Goal: Transaction & Acquisition: Purchase product/service

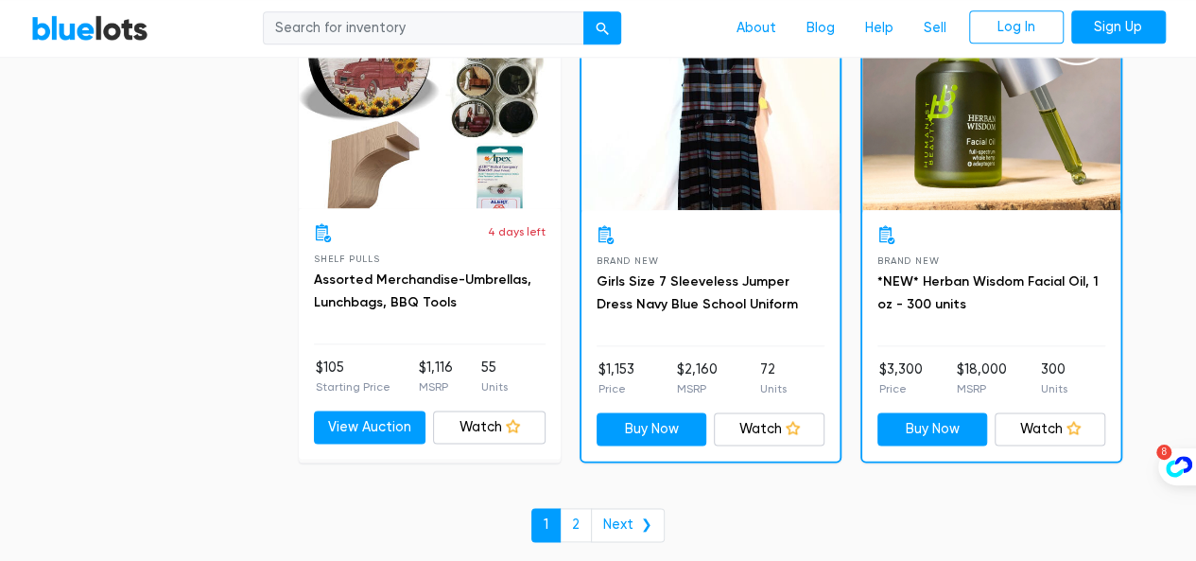
scroll to position [8319, 0]
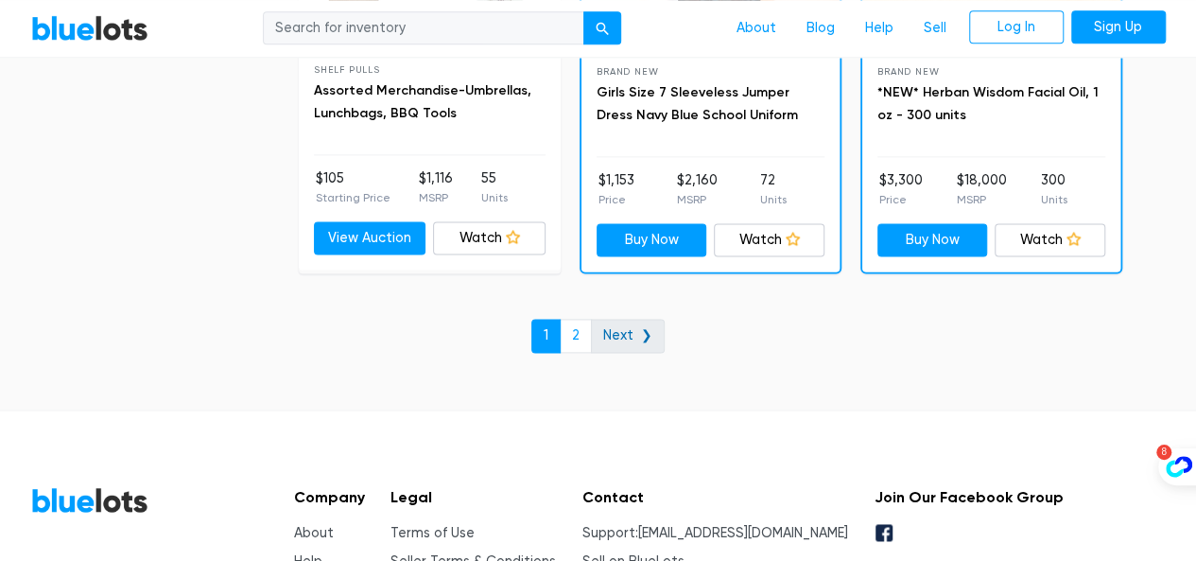
click at [650, 319] on link "Next ❯" at bounding box center [628, 336] width 74 height 34
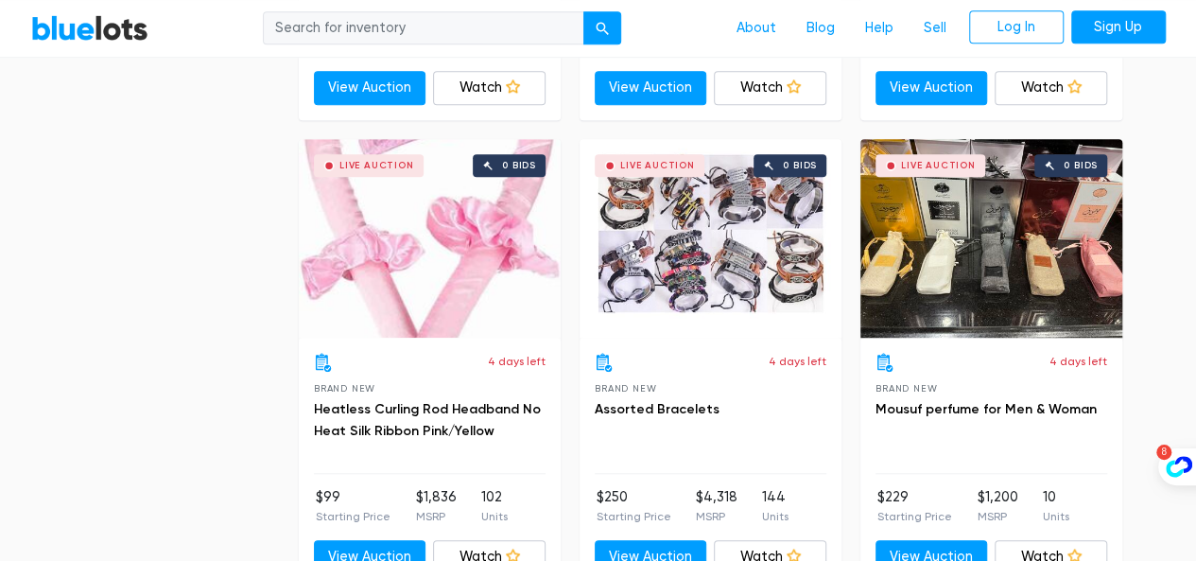
scroll to position [4632, 0]
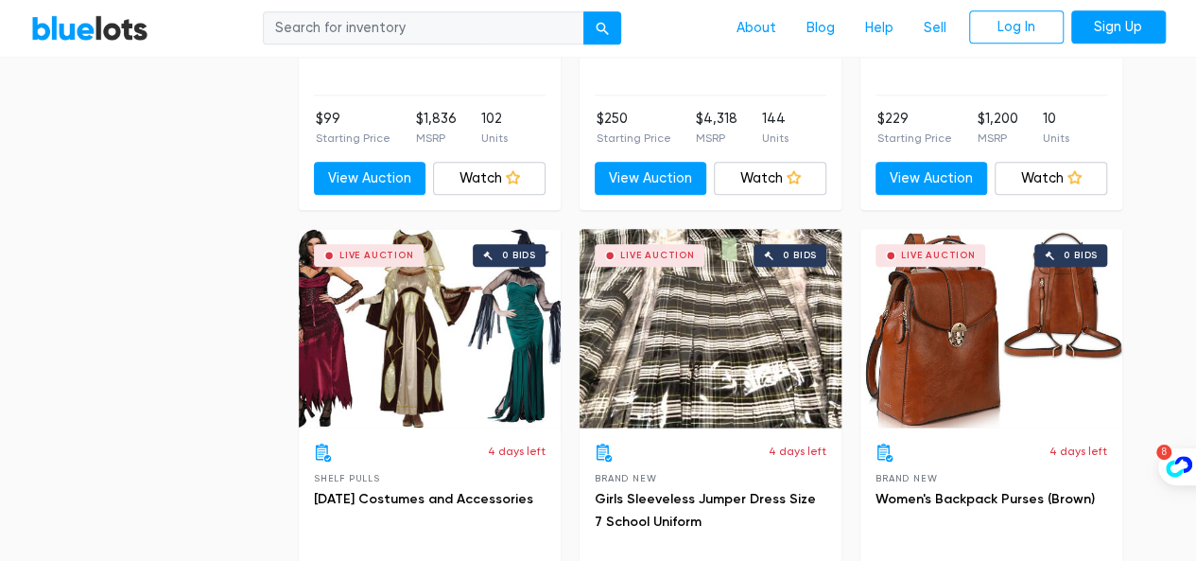
click at [911, 251] on div "Live Auction" at bounding box center [938, 255] width 75 height 9
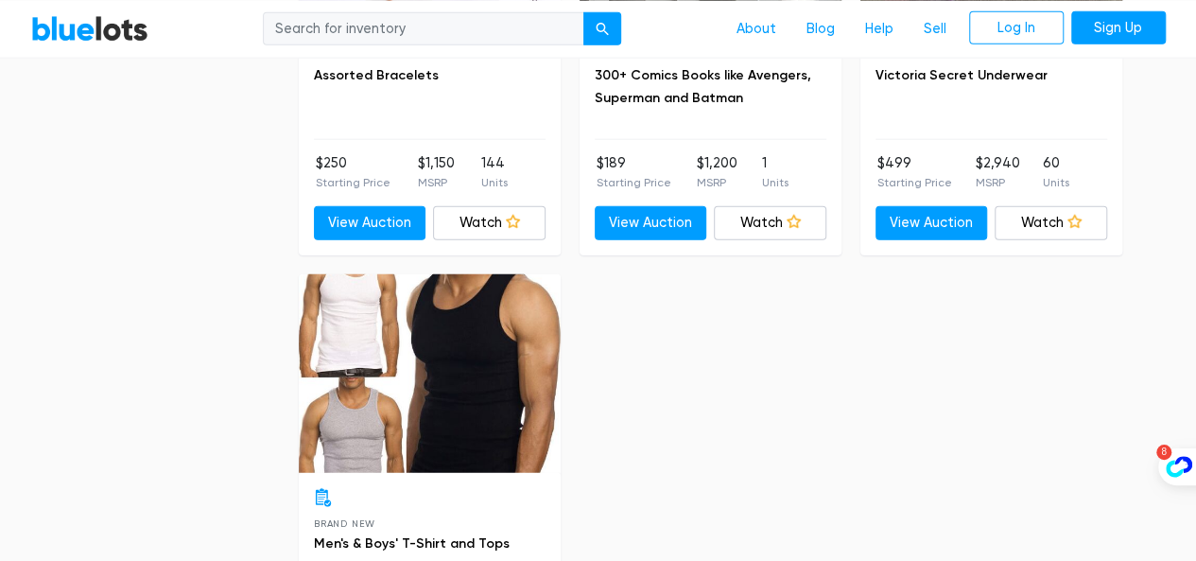
scroll to position [2363, 0]
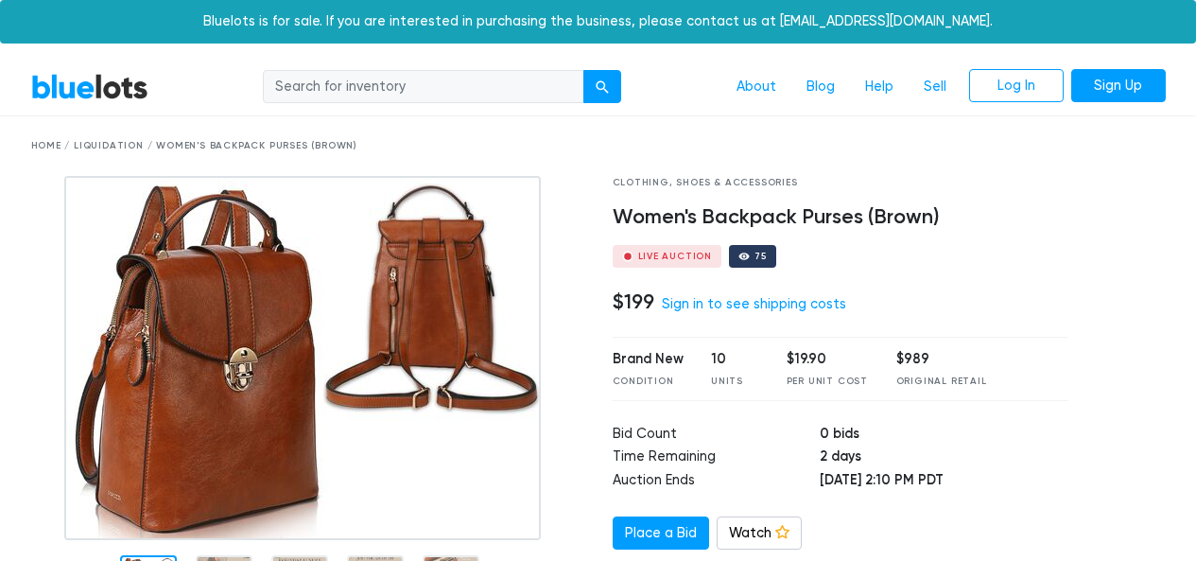
click at [684, 258] on div "Live Auction" at bounding box center [675, 255] width 75 height 9
click at [847, 252] on div "Live Auction 75" at bounding box center [841, 256] width 457 height 23
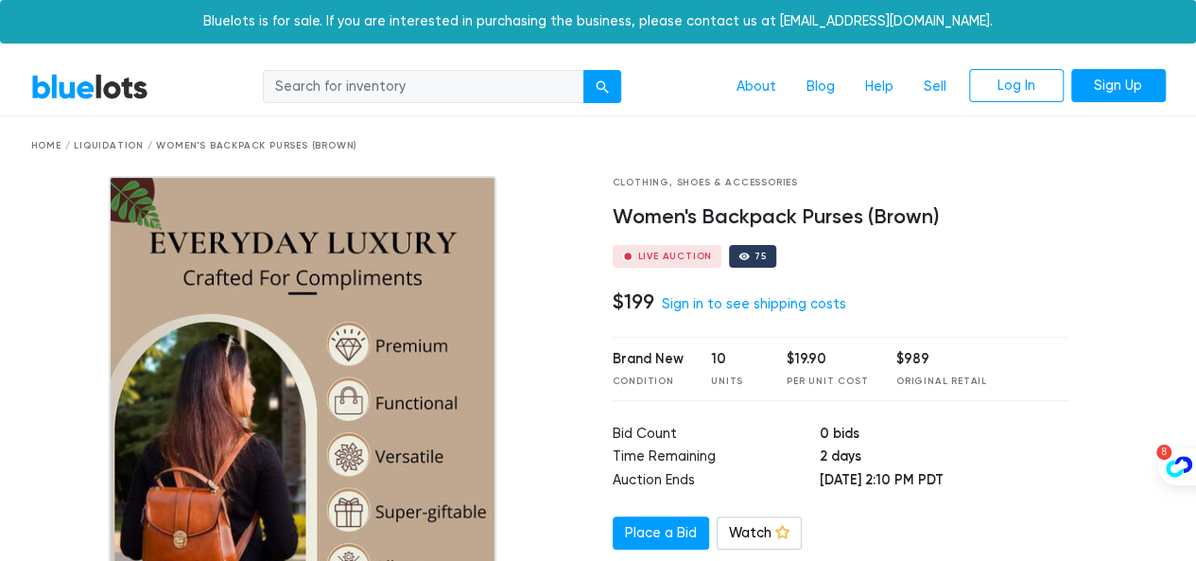
click at [83, 96] on link "BlueLots" at bounding box center [89, 86] width 117 height 27
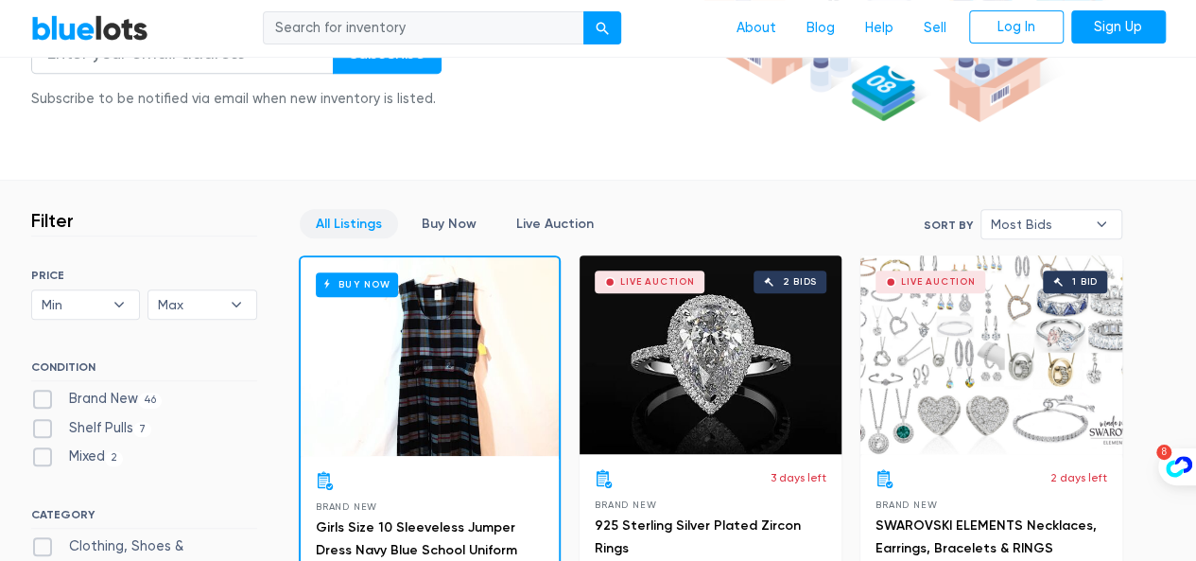
scroll to position [756, 0]
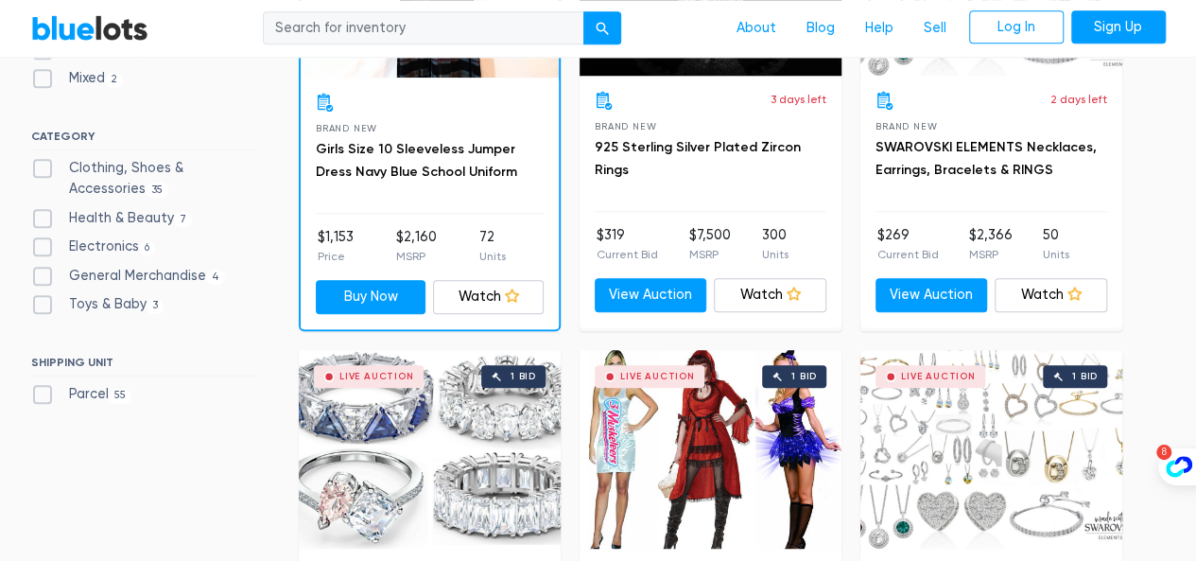
click at [46, 241] on label "Electronics 6" at bounding box center [93, 246] width 125 height 21
click at [43, 241] on input "Electronics 6" at bounding box center [37, 242] width 12 height 12
checkbox input "true"
